Goal: Task Accomplishment & Management: Manage account settings

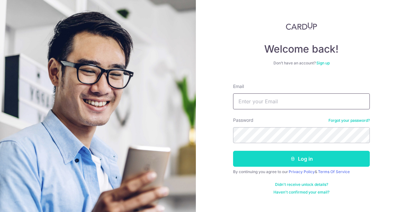
type input "[EMAIL_ADDRESS][DOMAIN_NAME]"
click at [258, 153] on button "Log in" at bounding box center [301, 159] width 137 height 16
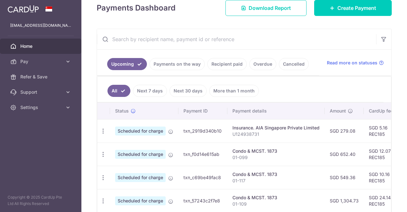
scroll to position [95, 0]
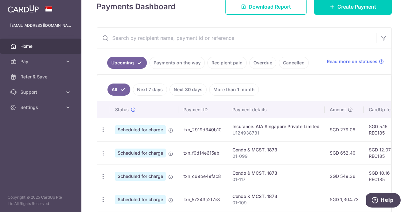
click at [334, 24] on div "× Pause Schedule Pause all future payments in this series Pause just this one p…" at bounding box center [244, 106] width 326 height 212
click at [272, 85] on ul "All Next 7 days Next 30 days More than 1 month" at bounding box center [240, 88] width 286 height 26
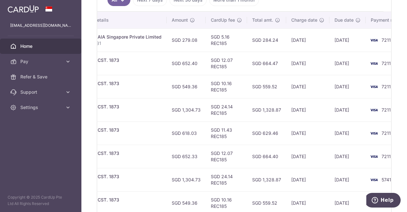
scroll to position [0, 154]
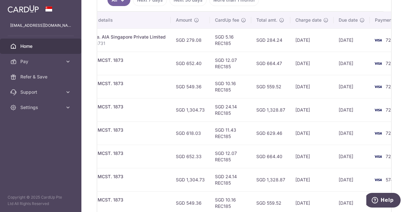
click at [239, 125] on td "SGD 11.43 REC185" at bounding box center [230, 132] width 41 height 23
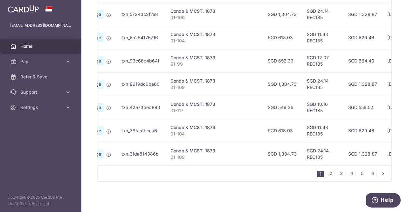
scroll to position [0, 89]
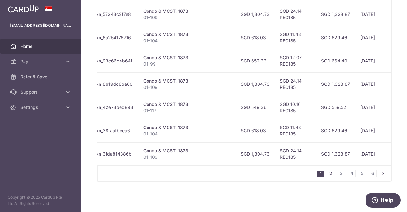
click at [331, 174] on link "2" at bounding box center [331, 173] width 8 height 8
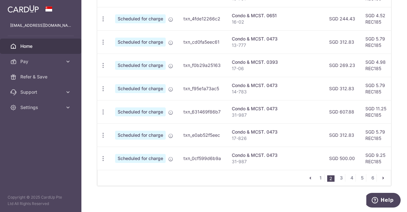
scroll to position [280, 0]
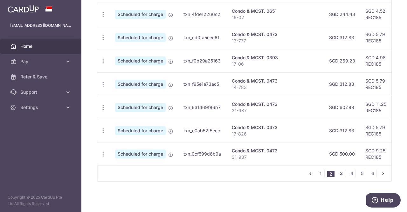
click at [338, 174] on link "3" at bounding box center [342, 173] width 8 height 8
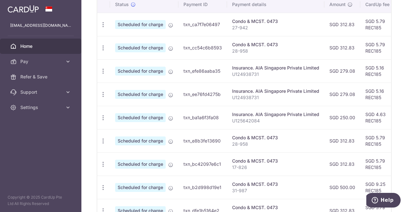
scroll to position [231, 0]
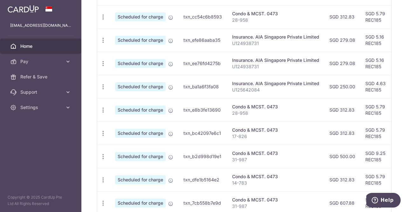
click at [278, 123] on td "Condo & MCST. 0473 17-826" at bounding box center [275, 132] width 97 height 23
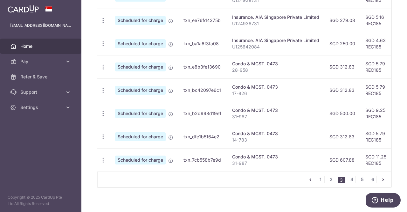
scroll to position [280, 0]
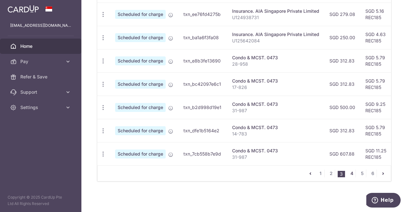
click at [348, 175] on link "4" at bounding box center [352, 173] width 8 height 8
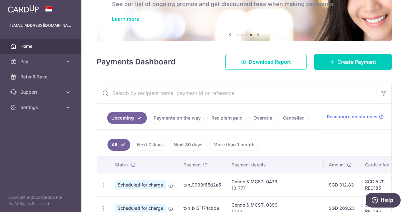
click at [223, 120] on link "Recipient paid" at bounding box center [226, 118] width 39 height 12
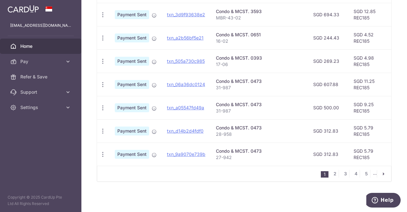
scroll to position [222, 0]
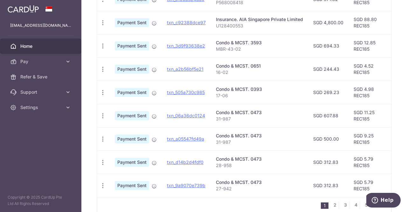
click at [266, 132] on div "Condo & MCST. 0473" at bounding box center [259, 135] width 87 height 6
click at [332, 204] on link "2" at bounding box center [335, 205] width 8 height 8
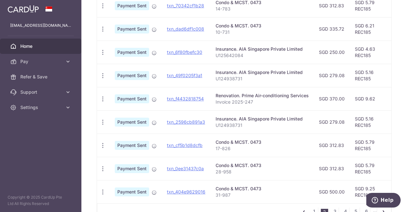
scroll to position [254, 0]
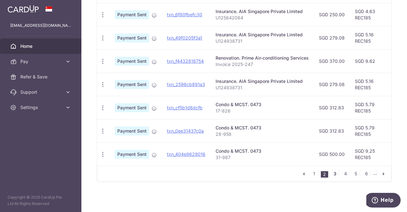
click at [331, 175] on link "3" at bounding box center [335, 174] width 8 height 8
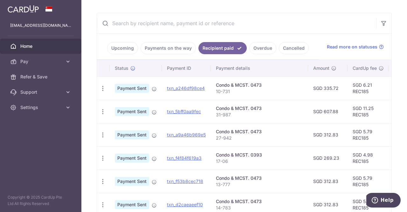
scroll to position [9, 0]
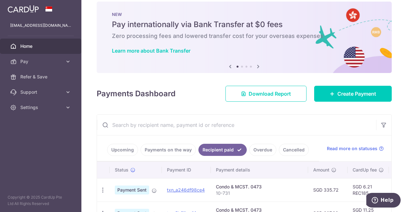
click at [159, 147] on link "Payments on the way" at bounding box center [168, 150] width 55 height 12
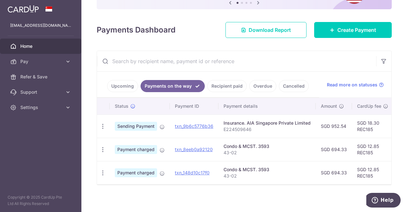
scroll to position [77, 0]
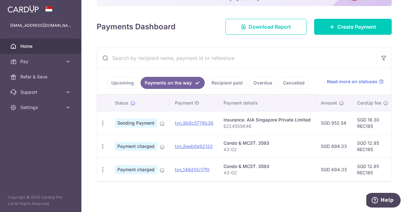
click at [289, 158] on td "Condo & MCST. 3593 43-02" at bounding box center [267, 169] width 97 height 23
click at [230, 81] on link "Recipient paid" at bounding box center [226, 83] width 39 height 12
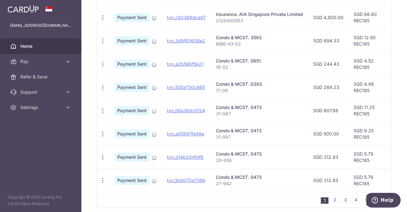
scroll to position [236, 0]
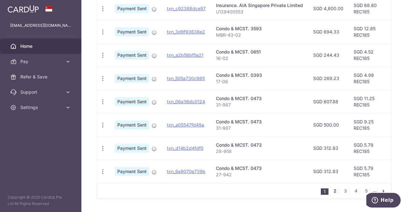
click at [336, 191] on link "2" at bounding box center [335, 191] width 8 height 8
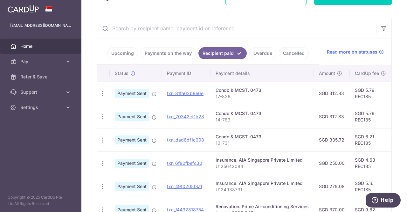
scroll to position [104, 0]
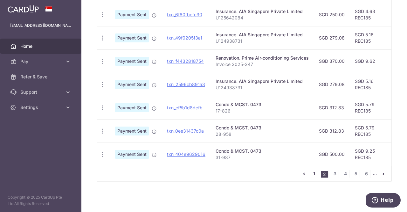
click at [311, 174] on link "1" at bounding box center [315, 174] width 8 height 8
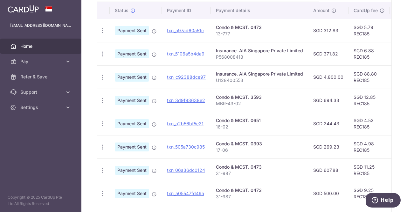
scroll to position [136, 0]
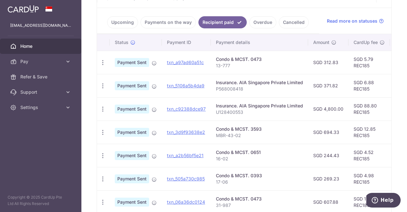
click at [162, 23] on link "Payments on the way" at bounding box center [168, 22] width 55 height 12
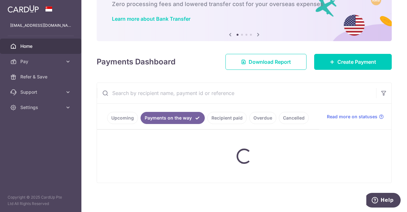
scroll to position [77, 0]
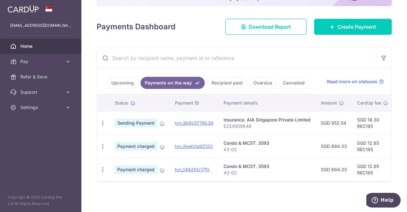
click at [127, 78] on link "Upcoming" at bounding box center [122, 83] width 31 height 12
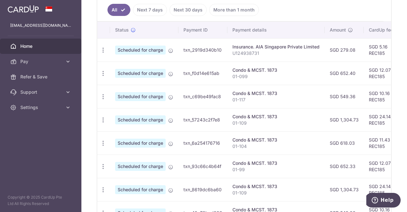
scroll to position [185, 0]
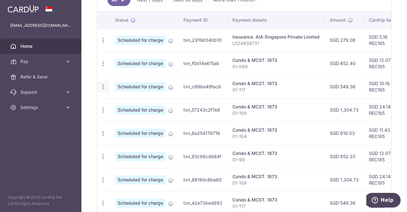
click at [106, 86] on div "Update payment Cancel payment" at bounding box center [103, 87] width 12 height 12
click at [104, 85] on icon "button" at bounding box center [103, 86] width 7 height 7
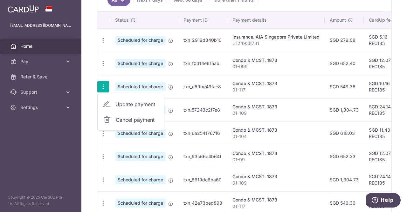
click at [120, 100] on span "Update payment" at bounding box center [137, 104] width 43 height 8
radio input "true"
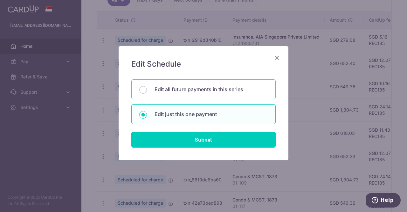
click at [172, 91] on p "Edit all future payments in this series" at bounding box center [211, 89] width 113 height 8
click at [147, 91] on input "Edit all future payments in this series" at bounding box center [143, 90] width 8 height 8
radio input "true"
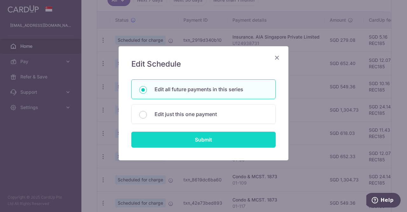
click at [172, 134] on input "Submit" at bounding box center [203, 139] width 144 height 16
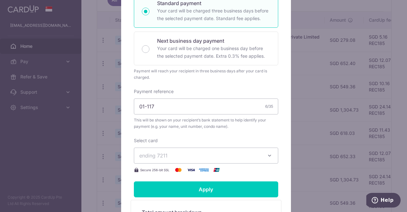
scroll to position [159, 0]
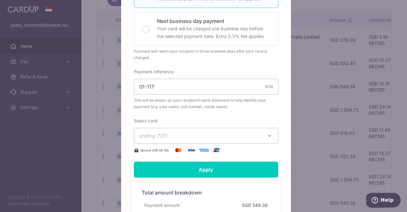
click at [171, 132] on span "ending 7211" at bounding box center [200, 136] width 122 height 8
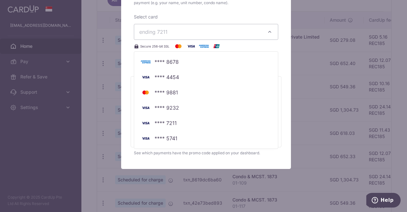
scroll to position [264, 0]
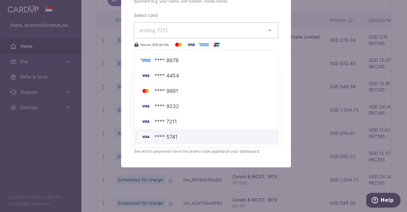
click at [171, 133] on span "**** 5741" at bounding box center [166, 137] width 23 height 8
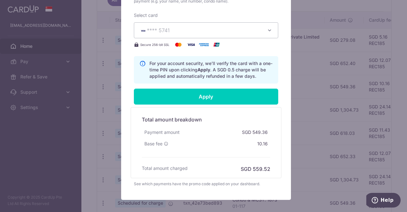
click at [180, 107] on div "Total amount breakdown Payment amount SGD 549.36 Base fee 10.16 Processing fee …" at bounding box center [206, 142] width 151 height 71
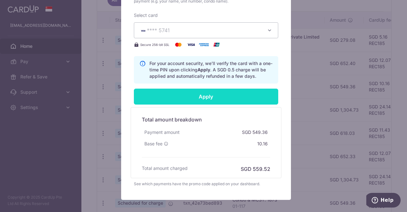
click at [182, 103] on input "Apply" at bounding box center [206, 96] width 144 height 16
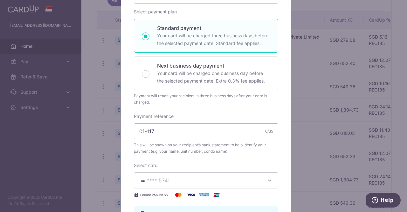
scroll to position [42, 0]
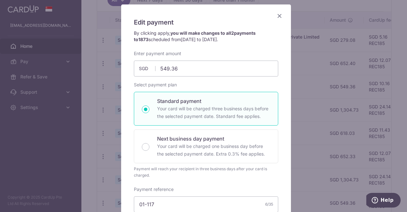
type input "Successfully Applied"
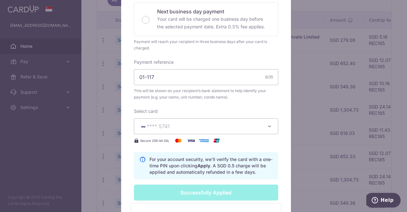
scroll to position [255, 0]
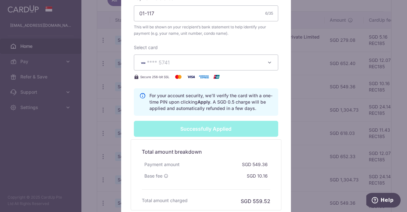
click at [313, 85] on div "Edit payment By clicking apply, you will make changes to all 2 payments to 1873…" at bounding box center [203, 106] width 407 height 212
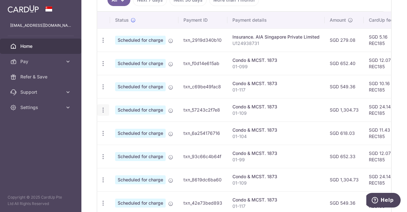
click at [104, 107] on icon "button" at bounding box center [103, 110] width 7 height 7
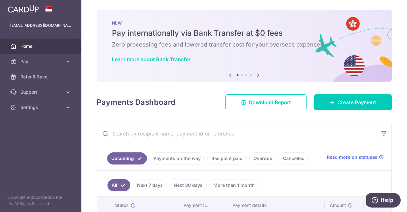
scroll to position [191, 0]
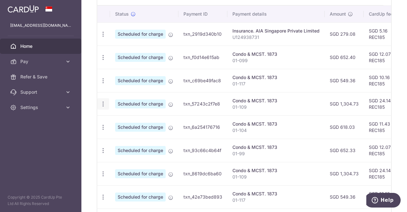
click at [105, 101] on icon "button" at bounding box center [103, 104] width 7 height 7
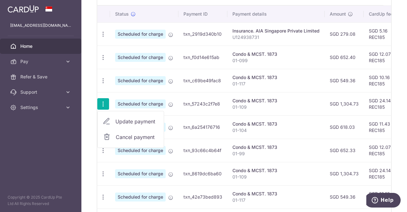
click at [116, 119] on span "Update payment" at bounding box center [137, 121] width 43 height 8
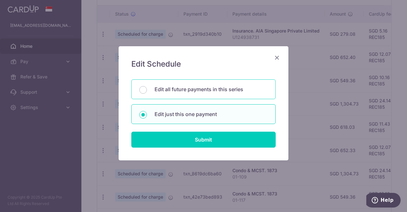
click at [190, 88] on p "Edit all future payments in this series" at bounding box center [211, 89] width 113 height 8
click at [147, 88] on input "Edit all future payments in this series" at bounding box center [143, 90] width 8 height 8
radio input "true"
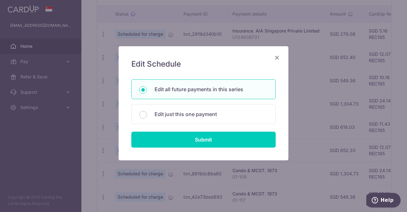
click at [180, 130] on form "You will be editing all 2 payments to 1873 scheduled from [DATE] to [DATE]. Edi…" at bounding box center [203, 113] width 144 height 68
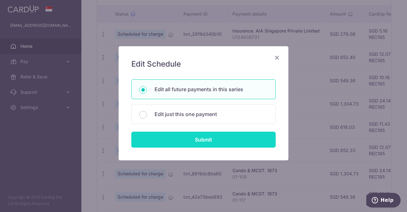
click at [180, 136] on input "Submit" at bounding box center [203, 139] width 144 height 16
radio input "true"
type input "1,304.73"
type input "01-109"
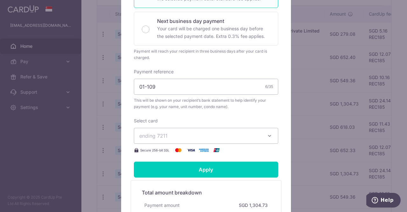
click at [177, 132] on span "ending 7211" at bounding box center [200, 136] width 122 height 8
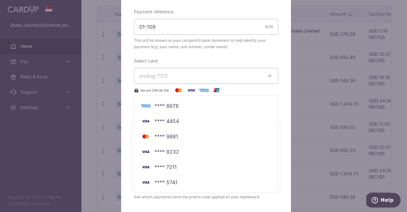
scroll to position [264, 0]
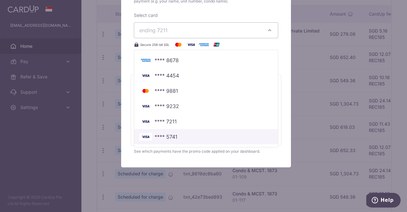
click at [177, 130] on link "**** 5741" at bounding box center [206, 136] width 144 height 15
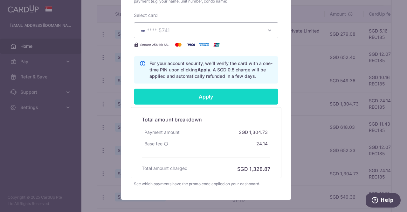
click at [185, 88] on input "Apply" at bounding box center [206, 96] width 144 height 16
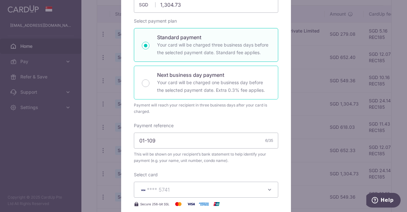
type input "Successfully Applied"
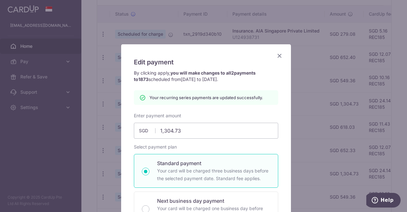
scroll to position [0, 0]
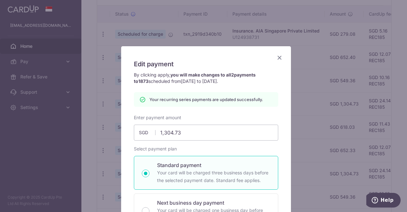
click at [97, 128] on div "Edit payment By clicking apply, you will make changes to all 2 payments to 1873…" at bounding box center [203, 106] width 407 height 212
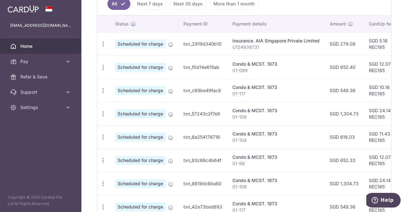
scroll to position [191, 0]
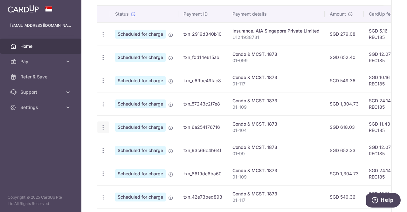
click at [103, 125] on icon "button" at bounding box center [103, 127] width 7 height 7
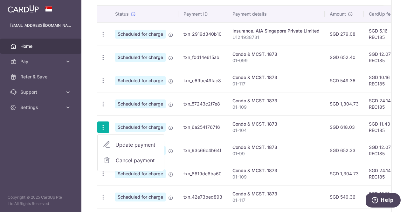
click at [112, 139] on link "Update payment" at bounding box center [131, 144] width 66 height 15
radio input "true"
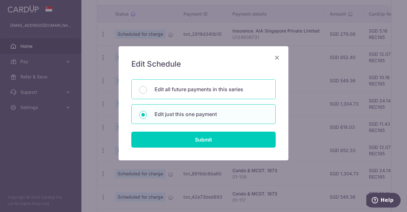
click at [183, 95] on div "Edit all future payments in this series" at bounding box center [203, 89] width 144 height 20
radio input "true"
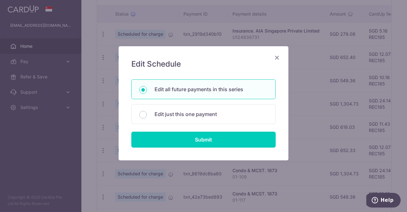
click at [181, 130] on form "You will be editing all 2 payments to 1873 scheduled from 18/10/2025 to 18/01/2…" at bounding box center [203, 113] width 144 height 68
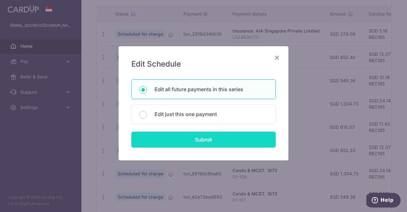
click at [181, 132] on input "Submit" at bounding box center [203, 139] width 144 height 16
radio input "true"
type input "618.03"
type input "01-104"
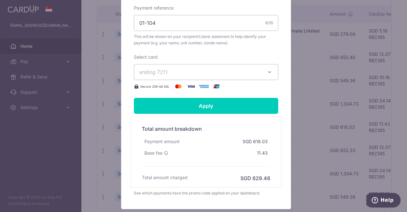
click at [187, 75] on span "ending 7211" at bounding box center [200, 72] width 122 height 8
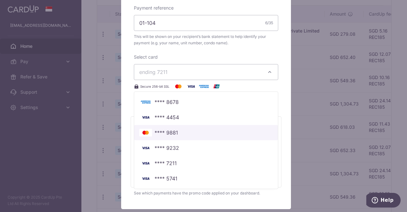
scroll to position [264, 0]
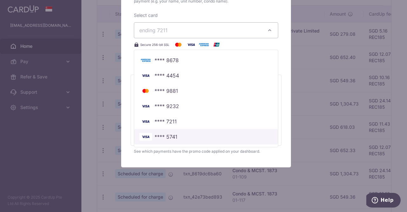
click at [179, 134] on span "**** 5741" at bounding box center [206, 137] width 134 height 8
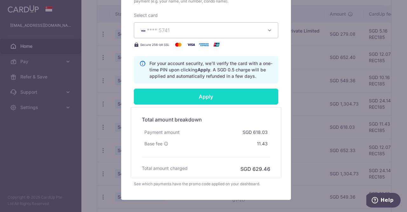
click at [193, 101] on input "Apply" at bounding box center [206, 96] width 144 height 16
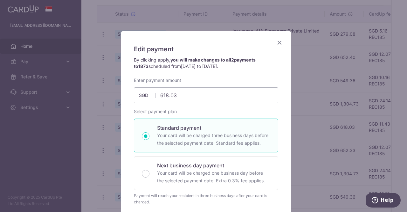
scroll to position [0, 0]
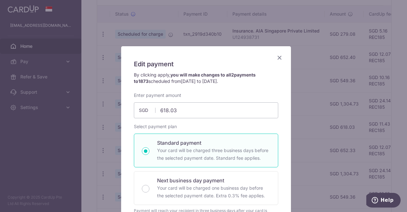
type input "Successfully Applied"
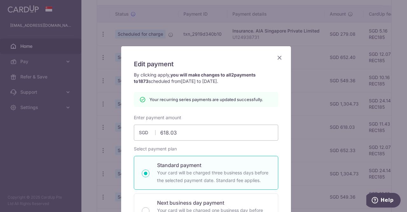
click at [106, 115] on div "Edit payment By clicking apply, you will make changes to all 2 payments to 1873…" at bounding box center [203, 106] width 407 height 212
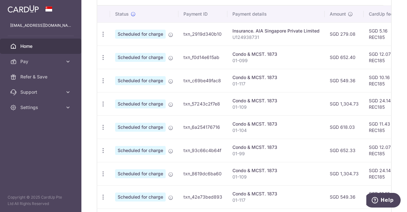
scroll to position [223, 0]
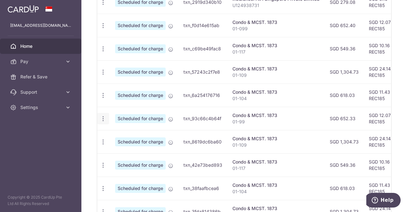
click at [105, 118] on icon "button" at bounding box center [103, 118] width 7 height 7
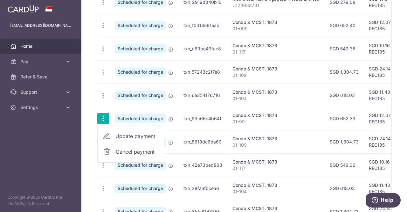
click at [123, 133] on span "Update payment" at bounding box center [137, 136] width 43 height 8
radio input "true"
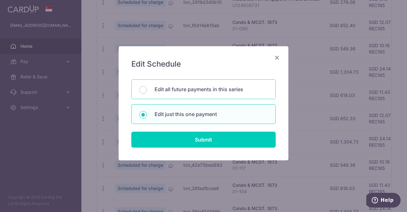
click at [170, 87] on p "Edit all future payments in this series" at bounding box center [211, 89] width 113 height 8
click at [147, 87] on input "Edit all future payments in this series" at bounding box center [143, 90] width 8 height 8
radio input "true"
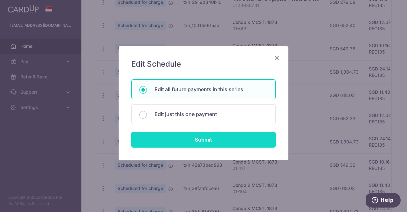
click at [164, 137] on input "Submit" at bounding box center [203, 139] width 144 height 16
radio input "true"
type input "652.33"
type input "01-99"
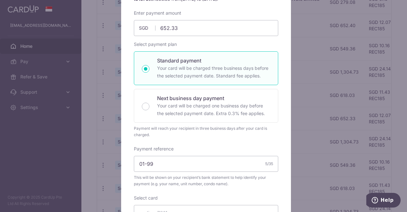
scroll to position [127, 0]
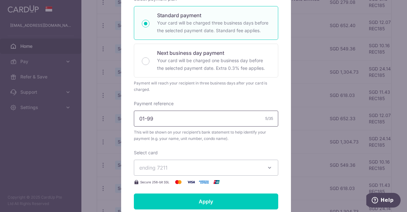
click at [158, 116] on input "01-99" at bounding box center [206, 118] width 144 height 16
click at [158, 161] on button "ending 7211" at bounding box center [206, 167] width 144 height 16
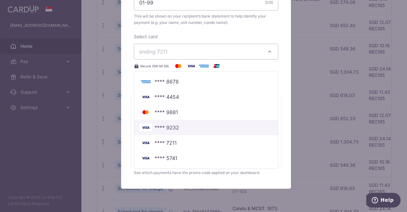
scroll to position [255, 0]
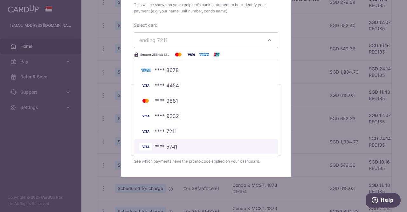
click at [158, 147] on span "**** 5741" at bounding box center [166, 147] width 23 height 8
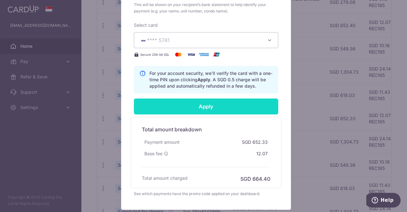
click at [168, 108] on input "Apply" at bounding box center [206, 106] width 144 height 16
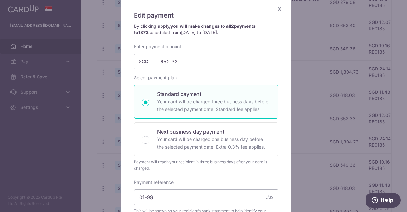
scroll to position [64, 0]
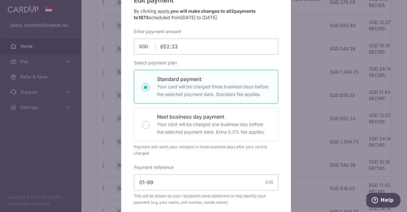
type input "Successfully Applied"
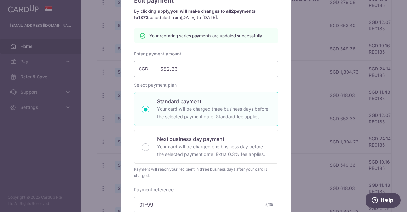
click at [112, 141] on div "Edit payment By clicking apply, you will make changes to all 2 payments to 1873…" at bounding box center [203, 106] width 407 height 212
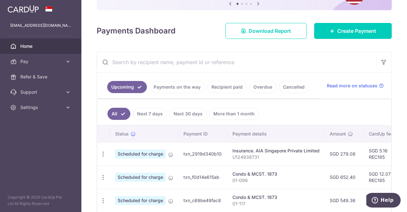
scroll to position [223, 0]
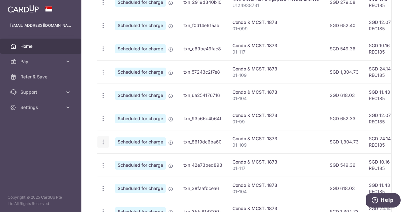
click at [102, 142] on icon "button" at bounding box center [103, 141] width 7 height 7
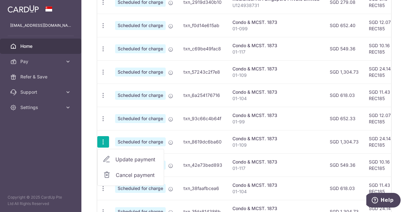
click at [120, 155] on span "Update payment" at bounding box center [137, 159] width 43 height 8
radio input "true"
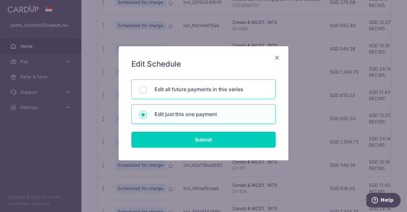
click at [167, 82] on div "Edit all future payments in this series" at bounding box center [203, 89] width 144 height 20
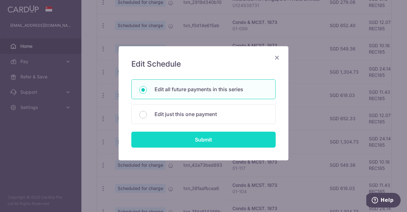
click at [165, 138] on input "Submit" at bounding box center [203, 139] width 144 height 16
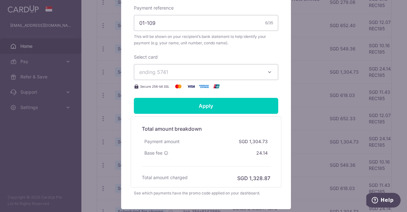
click at [169, 70] on span "ending 5741" at bounding box center [200, 72] width 122 height 8
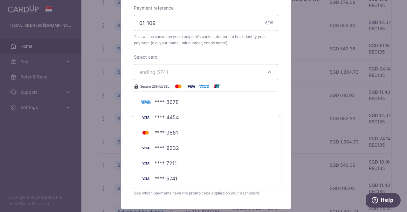
click at [114, 156] on div "Edit payment By clicking apply, you will make changes to all 2 payments to 1873…" at bounding box center [203, 106] width 407 height 212
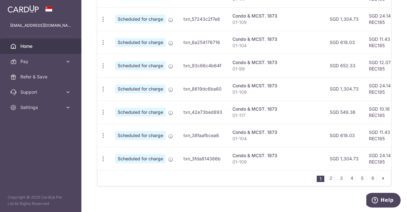
scroll to position [280, 0]
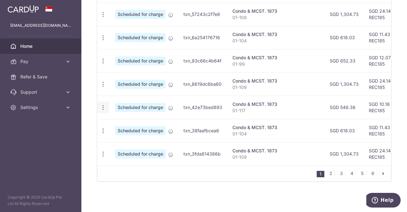
click at [107, 105] on div "Update payment Cancel payment" at bounding box center [103, 108] width 12 height 12
click at [97, 103] on div "Update payment Cancel payment" at bounding box center [103, 108] width 12 height 12
click at [104, 104] on icon "button" at bounding box center [103, 107] width 7 height 7
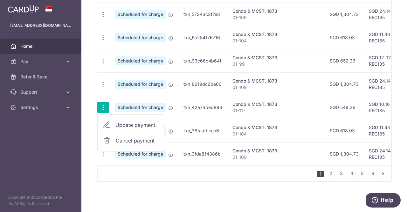
click at [112, 123] on link "Update payment" at bounding box center [131, 124] width 66 height 15
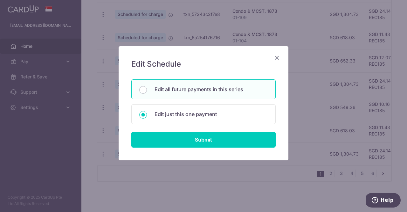
click at [161, 95] on div "Edit all future payments in this series" at bounding box center [203, 89] width 144 height 20
radio input "true"
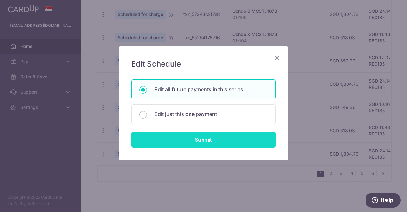
click at [154, 143] on input "Submit" at bounding box center [203, 139] width 144 height 16
type input "549.36"
radio input "true"
type input "01-117"
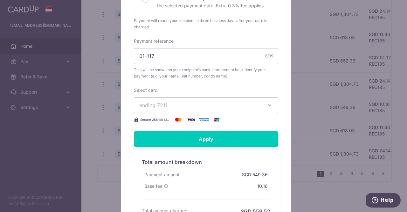
scroll to position [191, 0]
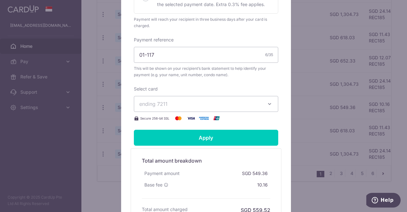
click at [165, 107] on span "ending 7211" at bounding box center [200, 104] width 122 height 8
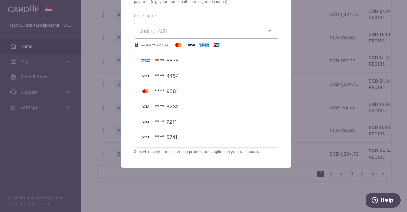
scroll to position [264, 0]
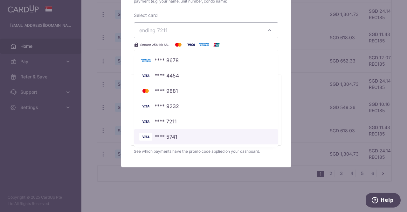
click at [159, 140] on link "**** 5741" at bounding box center [206, 136] width 144 height 15
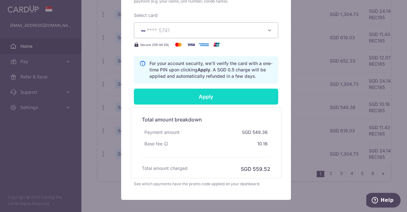
click at [165, 95] on input "Apply" at bounding box center [206, 96] width 144 height 16
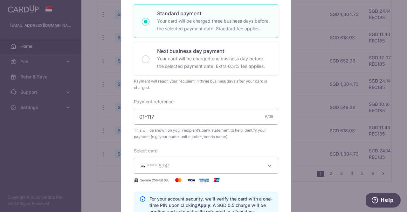
type input "Successfully Applied"
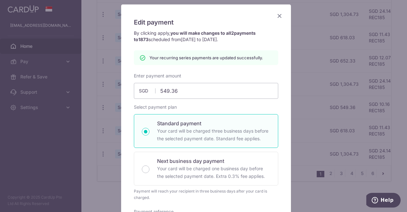
click at [94, 127] on div "Edit payment By clicking apply, you will make changes to all 2 payments to 1873…" at bounding box center [203, 106] width 407 height 212
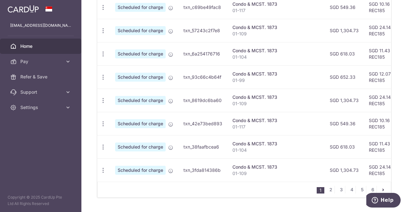
scroll to position [280, 0]
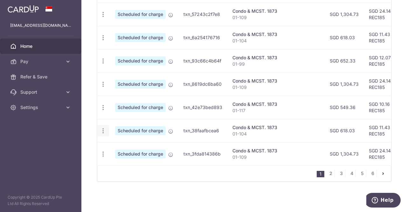
click at [104, 130] on icon "button" at bounding box center [103, 130] width 7 height 7
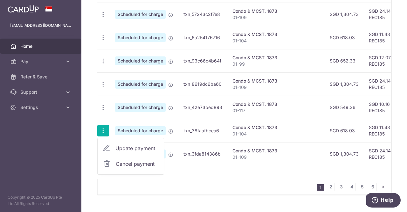
click at [110, 146] on icon at bounding box center [107, 148] width 8 height 8
radio input "true"
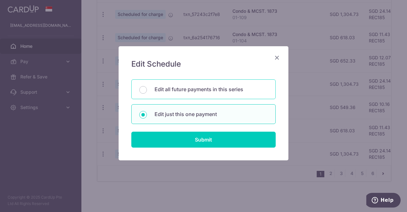
click at [147, 98] on div "Edit all future payments in this series" at bounding box center [203, 89] width 144 height 20
radio input "true"
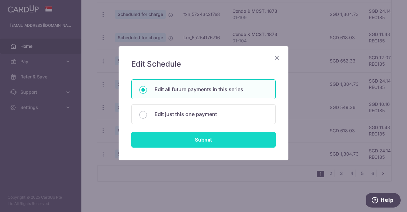
click at [147, 135] on input "Submit" at bounding box center [203, 139] width 144 height 16
radio input "true"
type input "618.03"
type input "01-104"
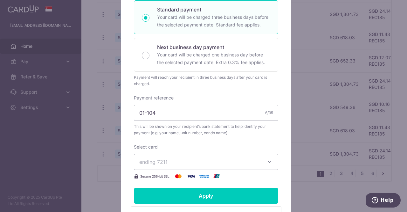
scroll to position [191, 0]
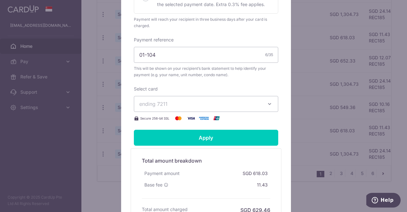
click at [155, 98] on button "ending 7211" at bounding box center [206, 104] width 144 height 16
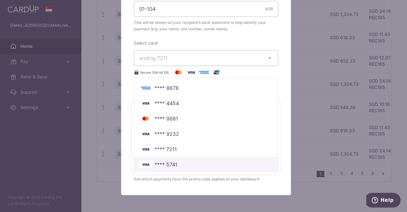
scroll to position [264, 0]
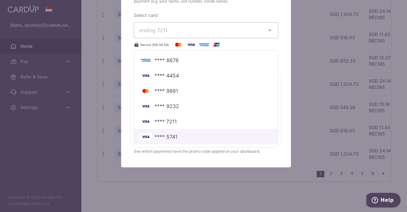
click at [151, 137] on span "**** 5741" at bounding box center [206, 137] width 134 height 8
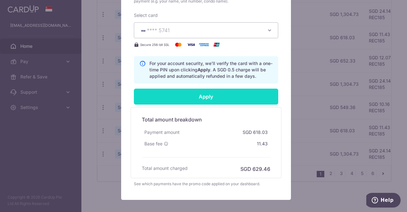
click at [160, 96] on input "Apply" at bounding box center [206, 96] width 144 height 16
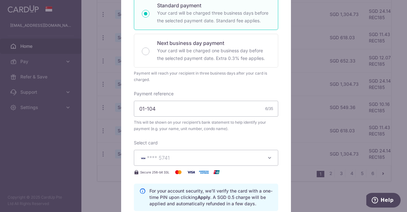
scroll to position [10, 0]
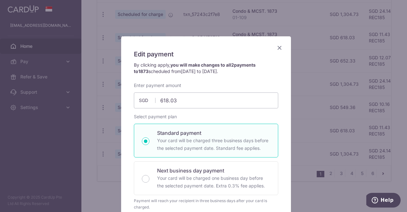
type input "Successfully Applied"
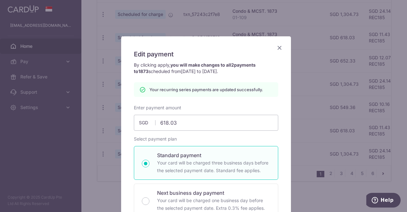
click at [108, 140] on div "Edit payment By clicking apply, you will make changes to all 2 payments to 1873…" at bounding box center [203, 106] width 407 height 212
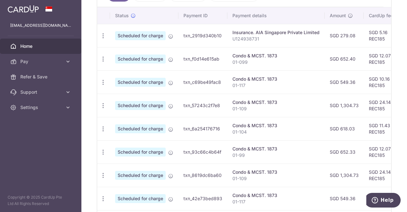
scroll to position [262, 0]
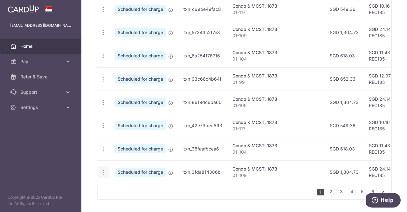
click at [106, 169] on icon "button" at bounding box center [103, 172] width 7 height 7
click at [122, 188] on span "Update payment" at bounding box center [137, 190] width 43 height 8
radio input "true"
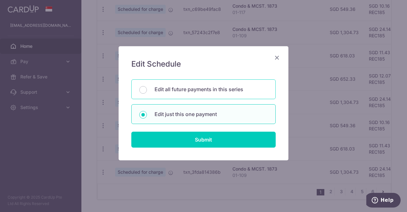
click at [172, 95] on div "Edit all future payments in this series" at bounding box center [203, 89] width 144 height 20
radio input "true"
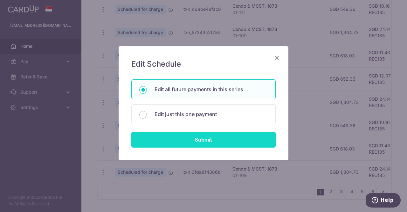
click at [177, 137] on input "Submit" at bounding box center [203, 139] width 144 height 16
radio input "true"
type input "1,304.73"
type input "01-109"
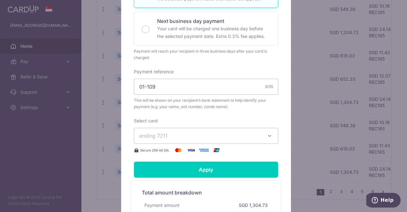
click at [174, 138] on span "ending 7211" at bounding box center [200, 136] width 122 height 8
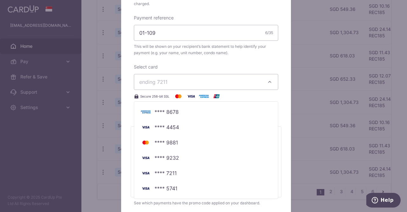
scroll to position [264, 0]
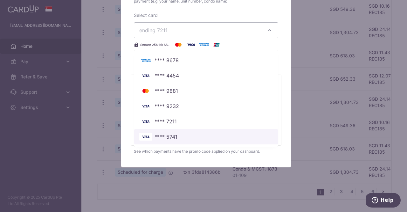
click at [174, 138] on span "**** 5741" at bounding box center [166, 137] width 23 height 8
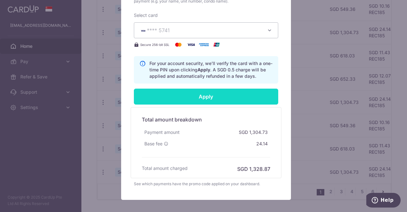
click at [184, 103] on input "Apply" at bounding box center [206, 96] width 144 height 16
click at [185, 96] on input "Apply" at bounding box center [206, 96] width 144 height 16
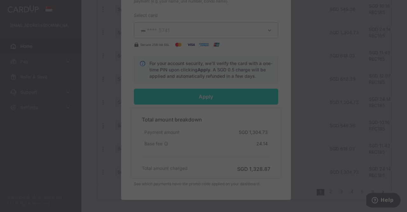
type input "Successfully Applied"
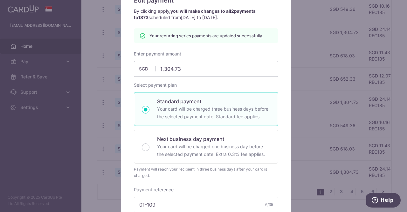
scroll to position [0, 0]
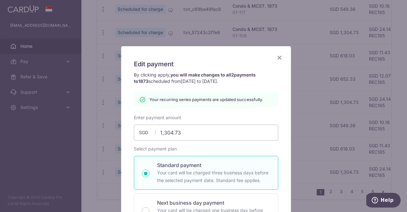
click at [323, 138] on div "Edit payment By clicking apply, you will make changes to all 2 payments to 1873…" at bounding box center [203, 106] width 407 height 212
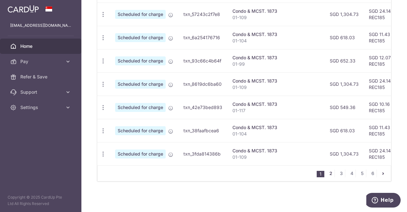
click at [328, 173] on link "2" at bounding box center [331, 173] width 8 height 8
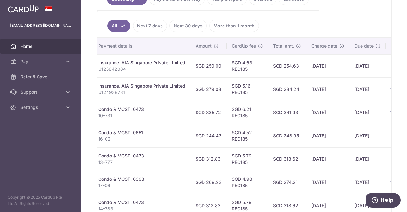
scroll to position [280, 0]
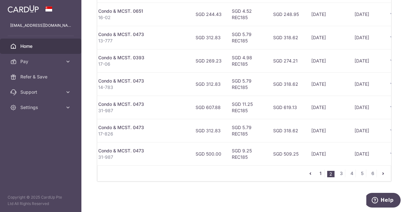
click at [320, 170] on link "1" at bounding box center [321, 173] width 8 height 8
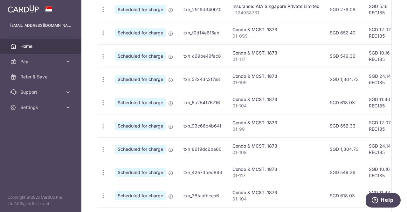
scroll to position [136, 0]
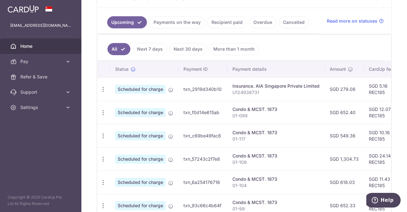
click at [142, 44] on link "Next 7 days" at bounding box center [150, 49] width 34 height 12
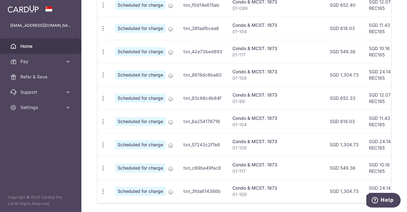
scroll to position [233, 0]
